Goal: Find specific page/section: Find specific page/section

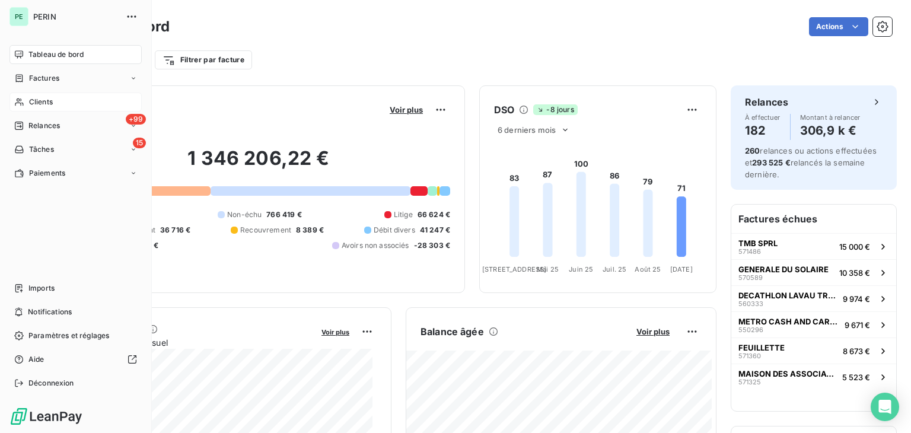
click at [64, 100] on div "Clients" at bounding box center [75, 102] width 132 height 19
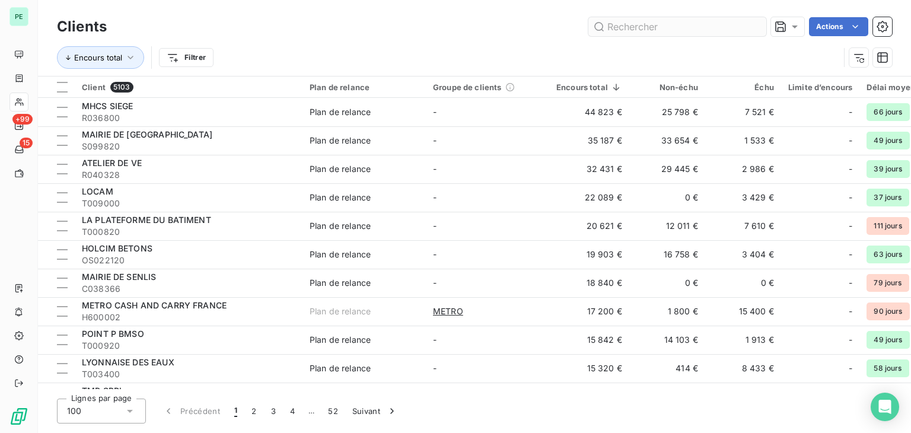
click at [702, 27] on input "text" at bounding box center [678, 26] width 178 height 19
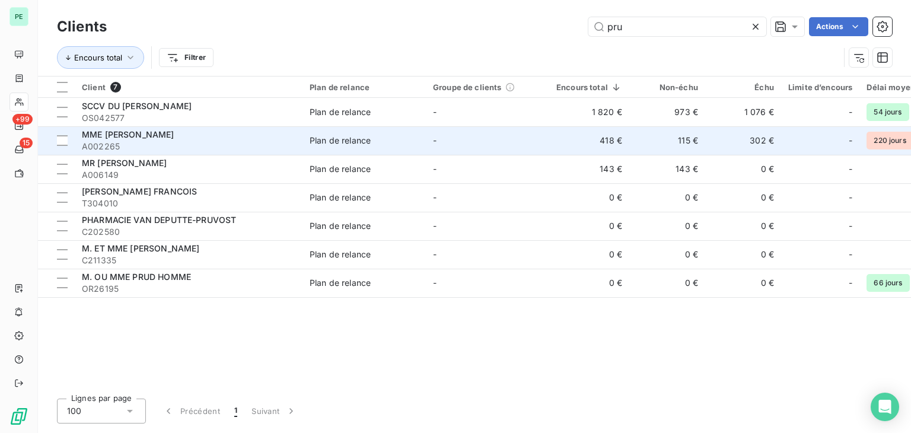
type input "pru"
click at [151, 136] on span "MME [PERSON_NAME]" at bounding box center [128, 134] width 93 height 10
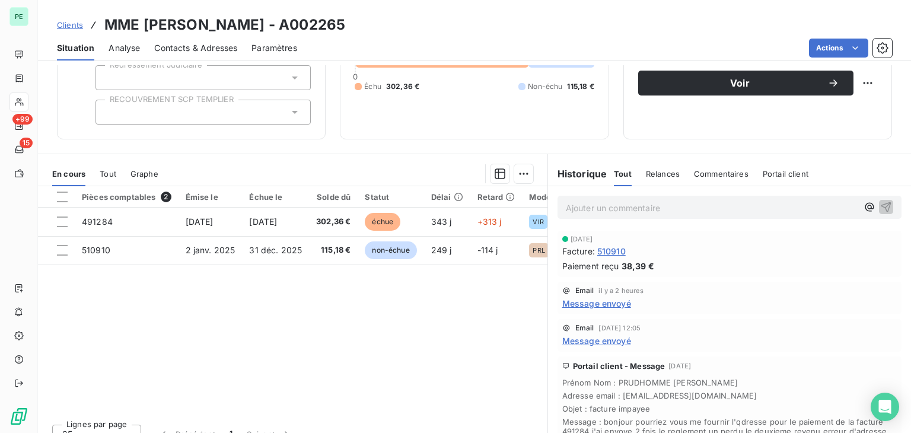
scroll to position [133, 0]
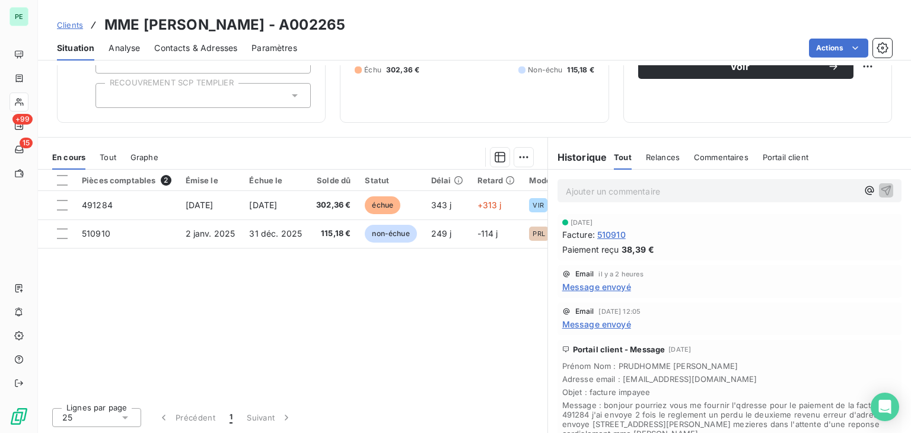
click at [591, 285] on span "Message envoyé" at bounding box center [596, 287] width 69 height 12
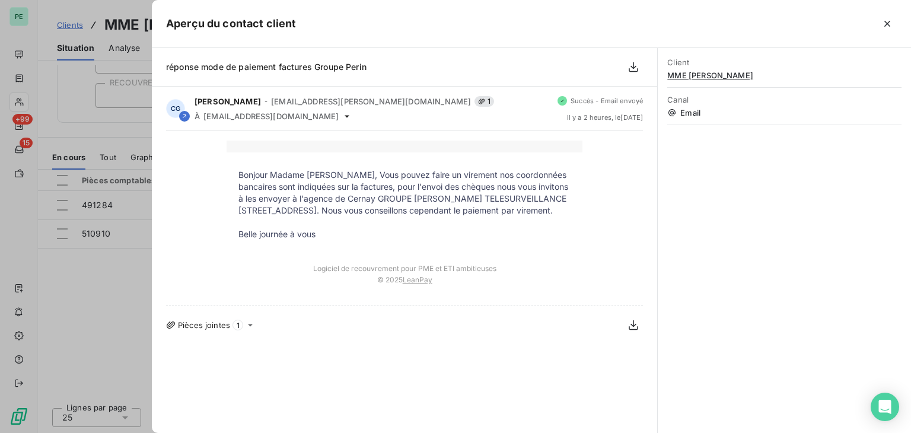
click at [104, 299] on div at bounding box center [455, 216] width 911 height 433
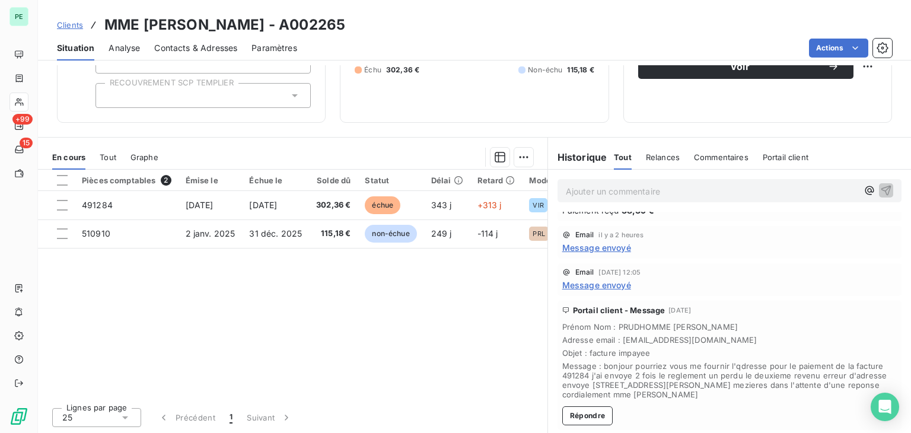
scroll to position [59, 0]
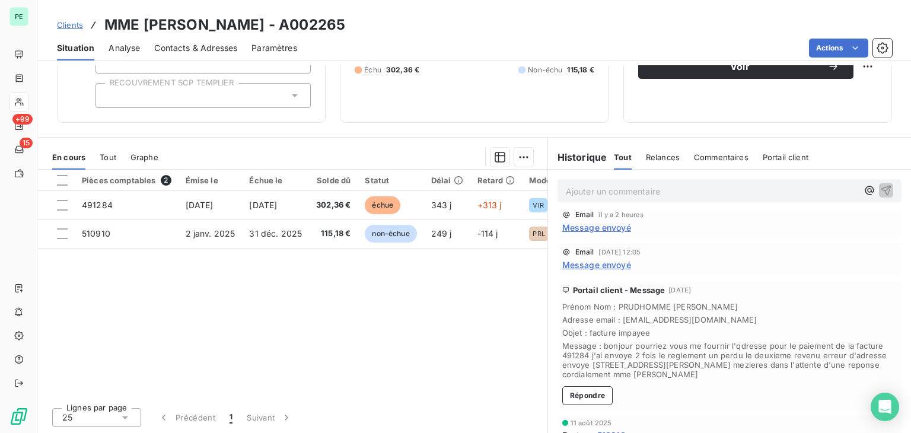
click at [614, 264] on span "Message envoyé" at bounding box center [596, 265] width 69 height 12
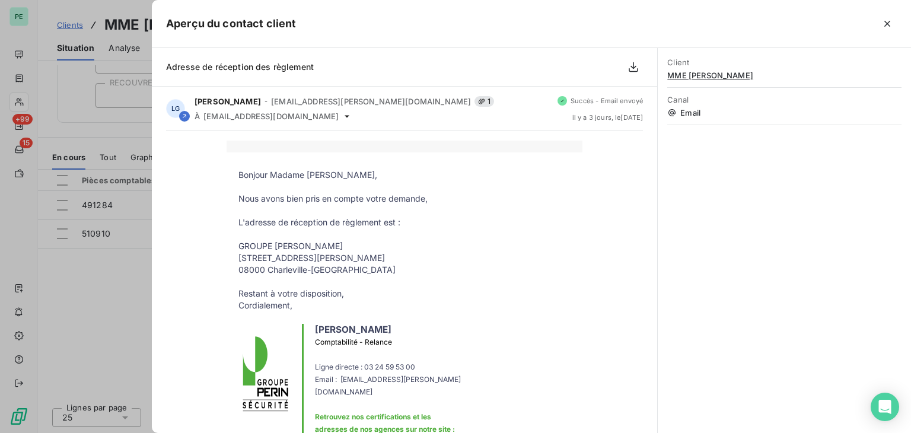
click at [135, 276] on div at bounding box center [455, 216] width 911 height 433
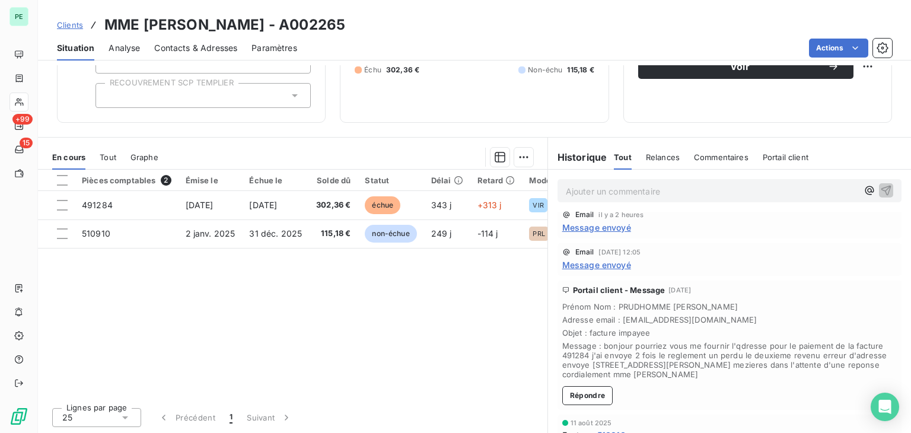
scroll to position [0, 0]
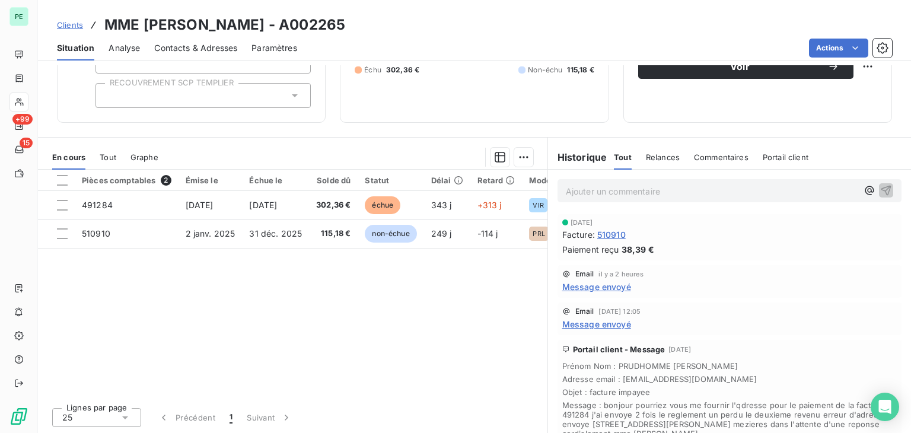
click at [619, 285] on span "Message envoyé" at bounding box center [596, 287] width 69 height 12
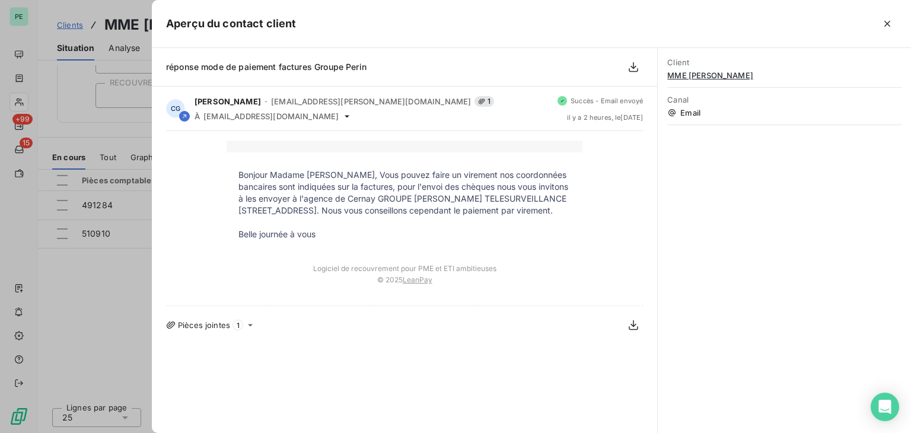
click at [98, 271] on div at bounding box center [455, 216] width 911 height 433
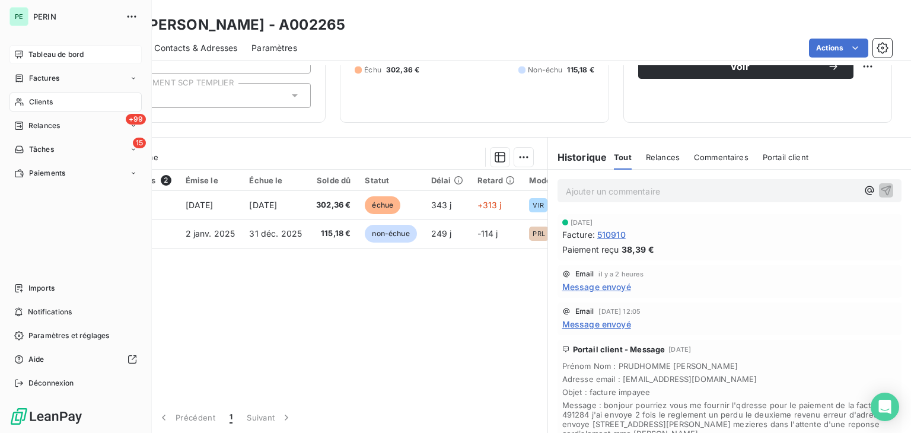
drag, startPoint x: 37, startPoint y: 50, endPoint x: 31, endPoint y: 53, distance: 6.4
click at [31, 53] on span "Tableau de bord" at bounding box center [55, 54] width 55 height 11
